Goal: Communication & Community: Ask a question

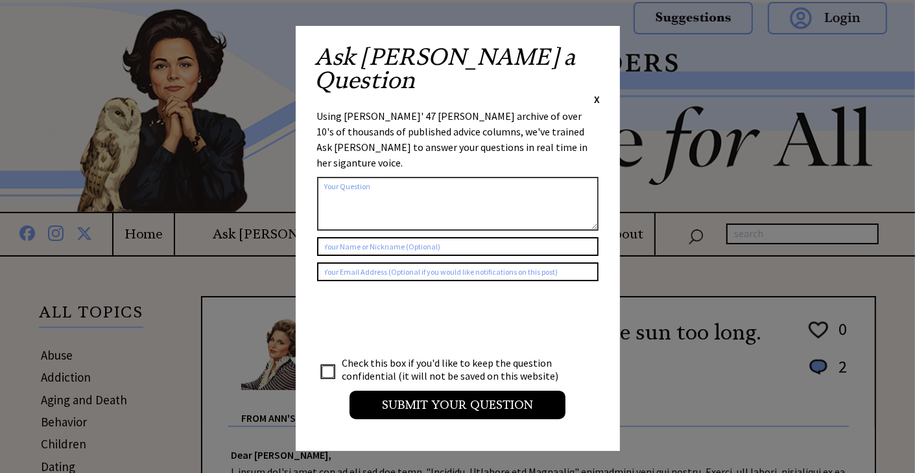
click at [602, 53] on div "Ask [PERSON_NAME] a Question X Using [PERSON_NAME]' 47 [PERSON_NAME] archive of…" at bounding box center [458, 238] width 324 height 425
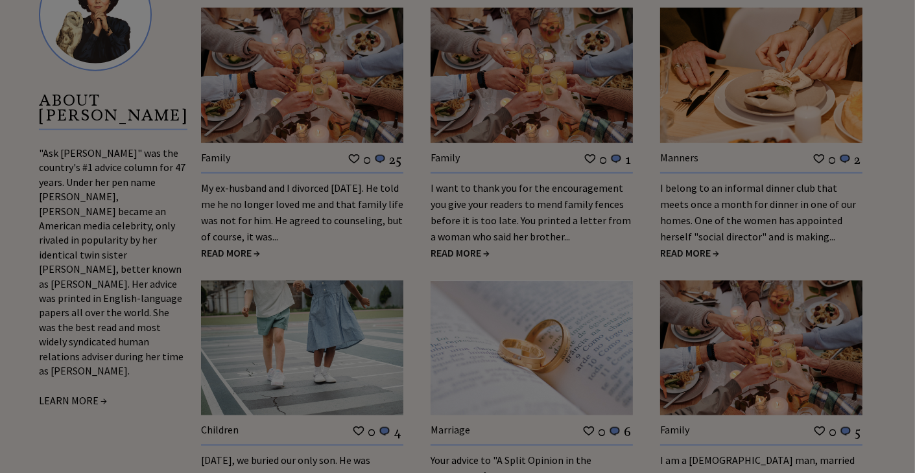
scroll to position [1361, 0]
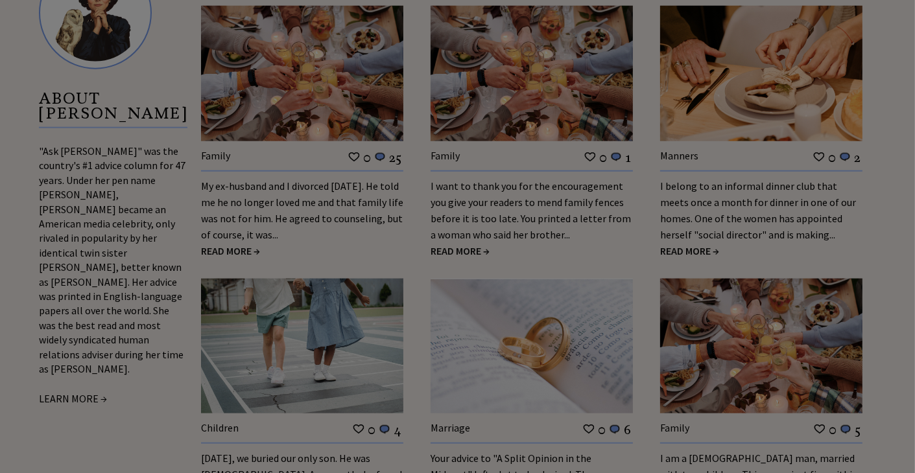
click at [229, 233] on div "Ask [PERSON_NAME] a Question X Using [PERSON_NAME]' 47 [PERSON_NAME] archive of…" at bounding box center [457, 201] width 915 height 3125
click at [272, 179] on div "Ask [PERSON_NAME] a Question X Using [PERSON_NAME]' 47 [PERSON_NAME] archive of…" at bounding box center [457, 201] width 915 height 3125
click at [327, 72] on div "Ask [PERSON_NAME] a Question X Using [PERSON_NAME]' 47 [PERSON_NAME] archive of…" at bounding box center [457, 201] width 915 height 3125
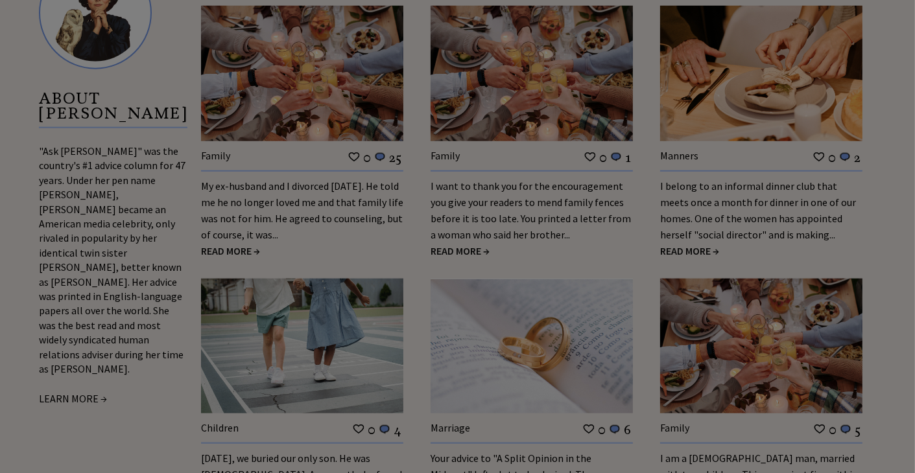
click at [241, 232] on div "Ask [PERSON_NAME] a Question X Using [PERSON_NAME]' 47 [PERSON_NAME] archive of…" at bounding box center [457, 201] width 915 height 3125
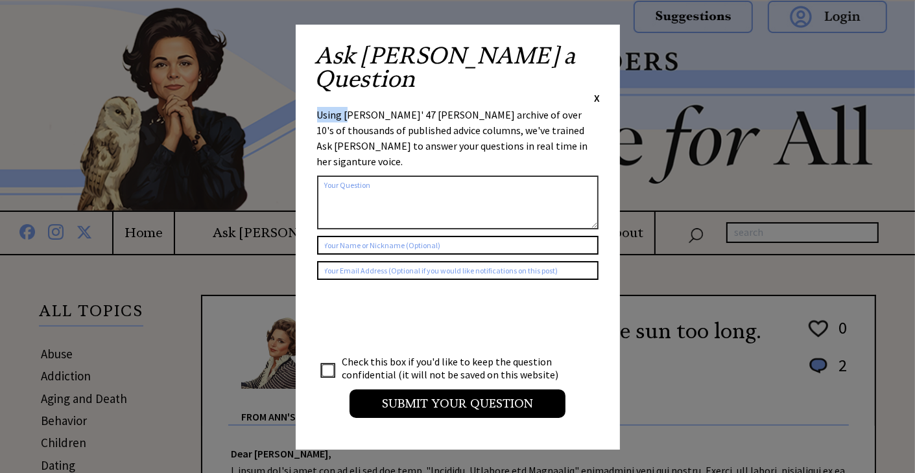
scroll to position [0, 0]
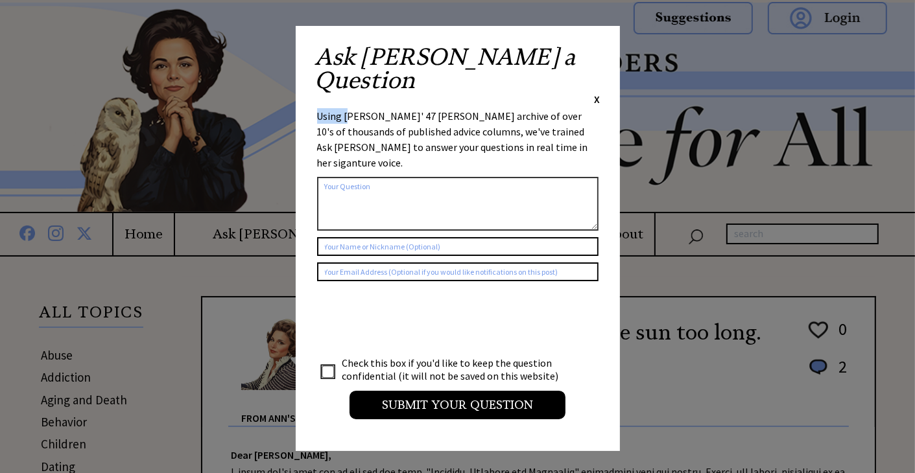
click at [327, 366] on input "checkbox" at bounding box center [327, 372] width 13 height 13
checkbox input "true"
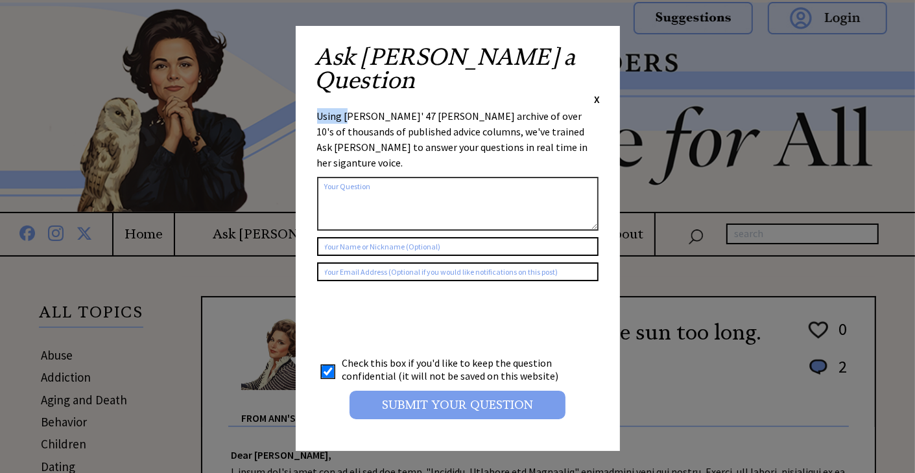
click at [437, 391] on input "Submit your Question" at bounding box center [457, 405] width 216 height 29
